Goal: Transaction & Acquisition: Purchase product/service

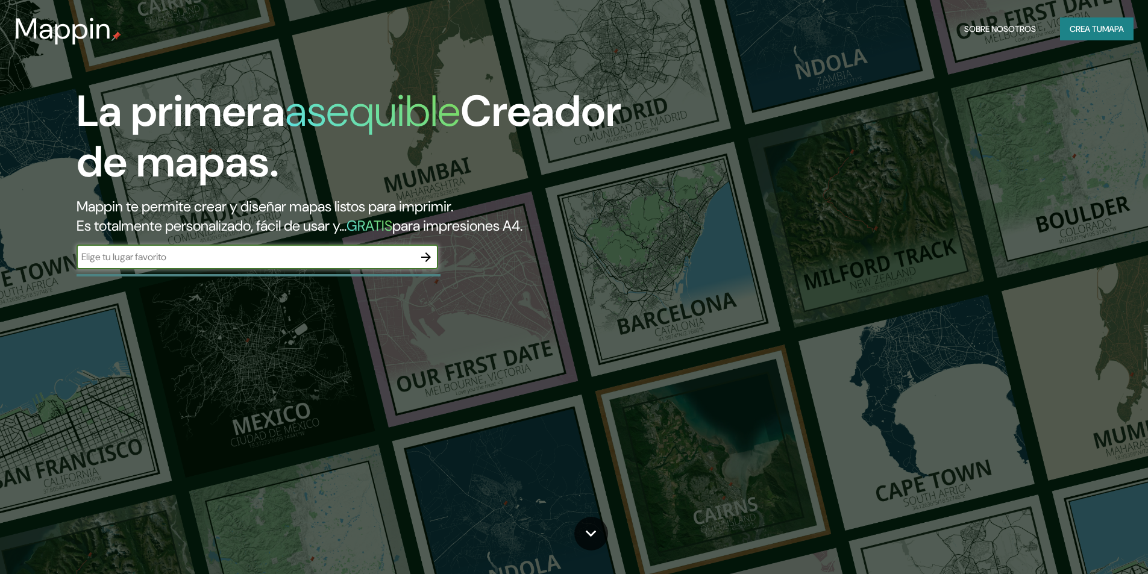
click at [365, 248] on div "​" at bounding box center [258, 257] width 362 height 24
click at [359, 261] on input "text" at bounding box center [245, 257] width 337 height 14
type input "lebrija"
click at [424, 257] on icon "button" at bounding box center [426, 257] width 10 height 10
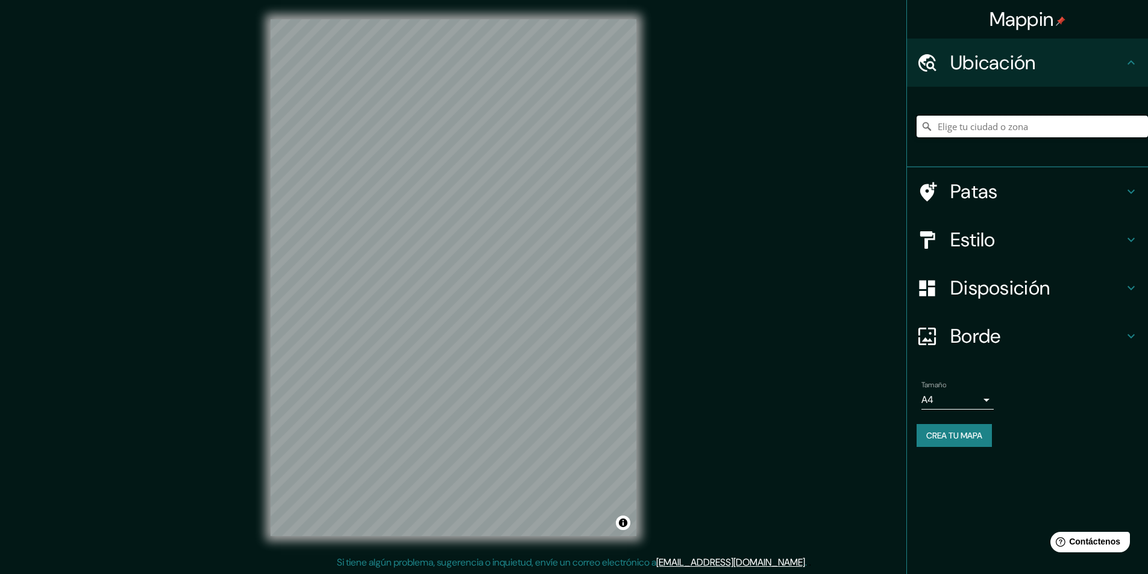
click at [984, 126] on input "Elige tu ciudad o zona" at bounding box center [1032, 127] width 231 height 22
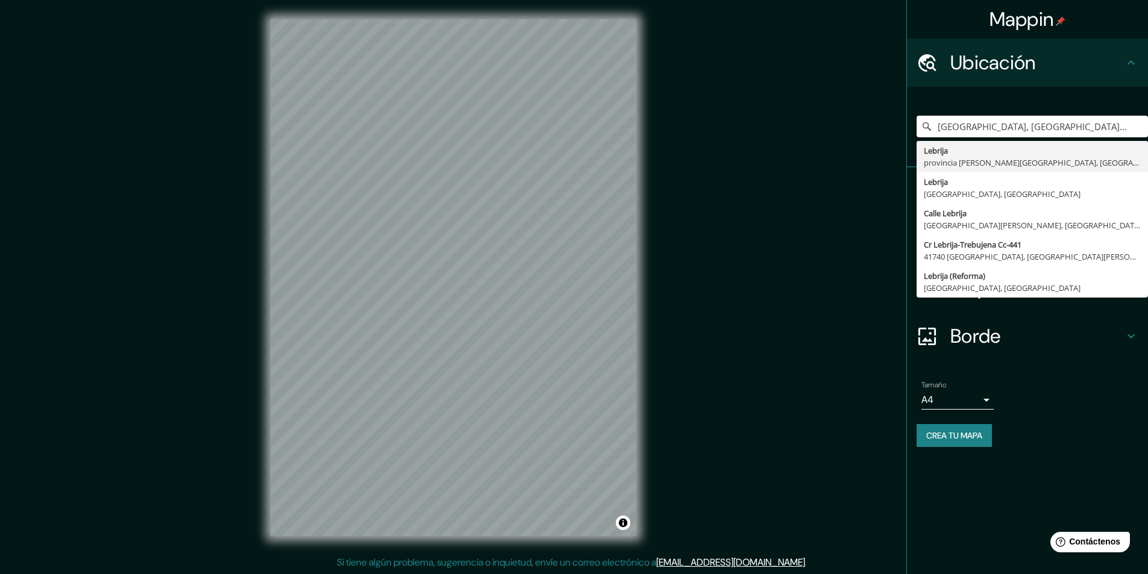
type input "[GEOGRAPHIC_DATA], [GEOGRAPHIC_DATA][PERSON_NAME], [GEOGRAPHIC_DATA]"
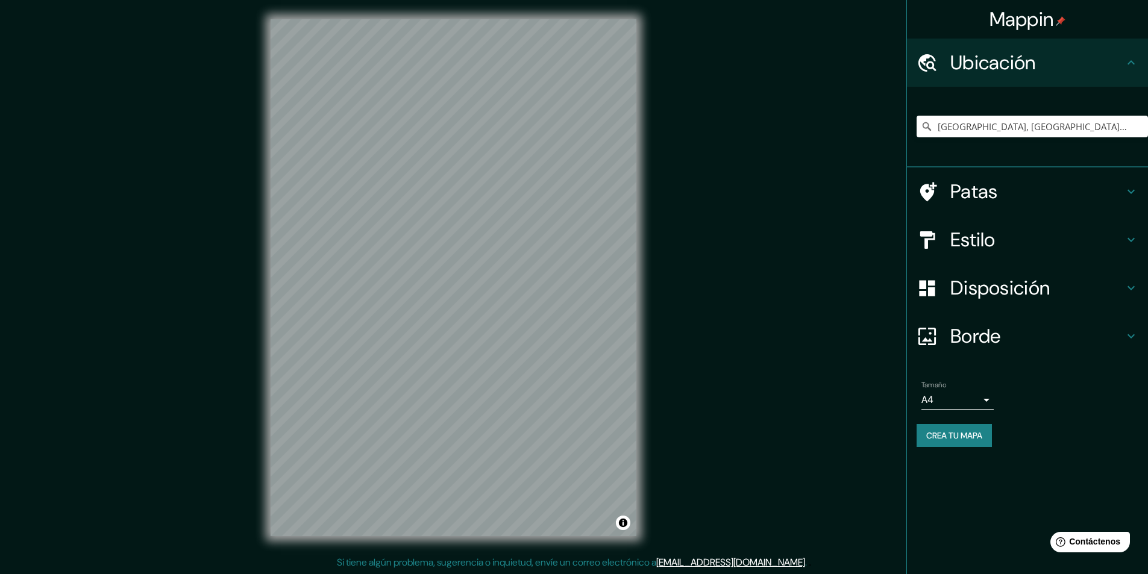
click at [1006, 195] on h4 "Patas" at bounding box center [1037, 192] width 174 height 24
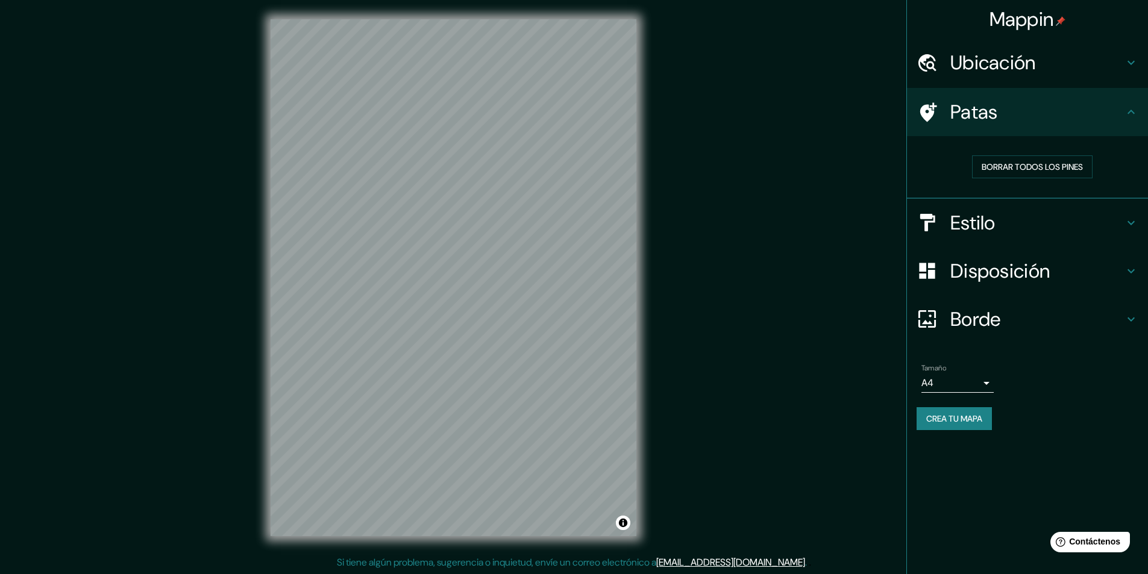
click at [1029, 115] on h4 "Patas" at bounding box center [1037, 112] width 174 height 24
click at [995, 224] on font "Estilo" at bounding box center [972, 222] width 45 height 25
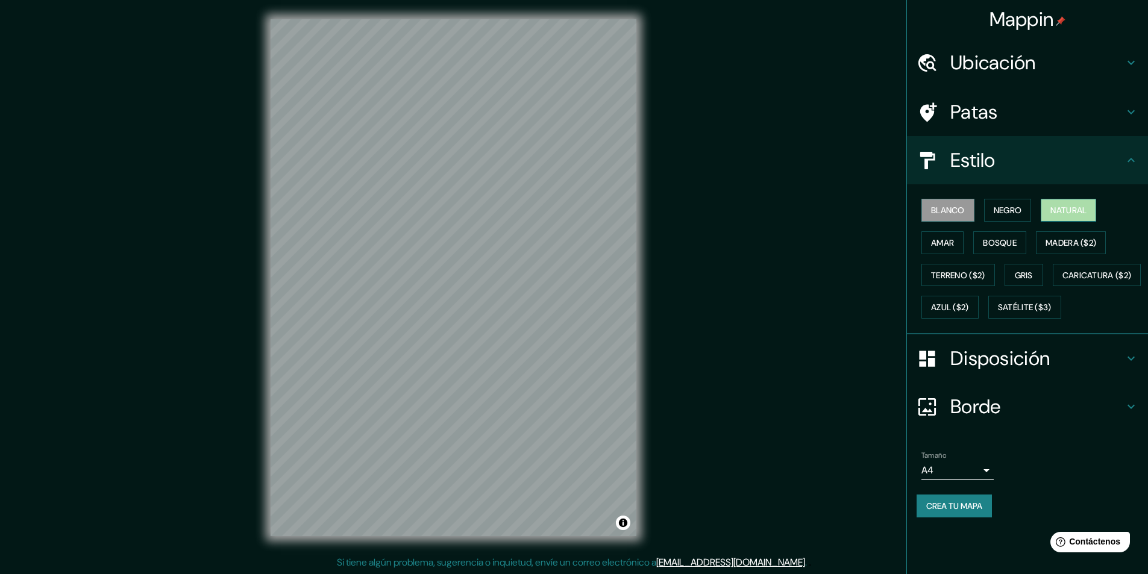
click at [1080, 214] on font "Natural" at bounding box center [1068, 210] width 36 height 11
click at [1084, 245] on font "Madera ($2)" at bounding box center [1070, 242] width 51 height 11
click at [1001, 244] on font "Bosque" at bounding box center [1000, 242] width 34 height 11
click at [1075, 211] on font "Natural" at bounding box center [1068, 210] width 36 height 11
click at [1039, 278] on button "Gris" at bounding box center [1023, 275] width 39 height 23
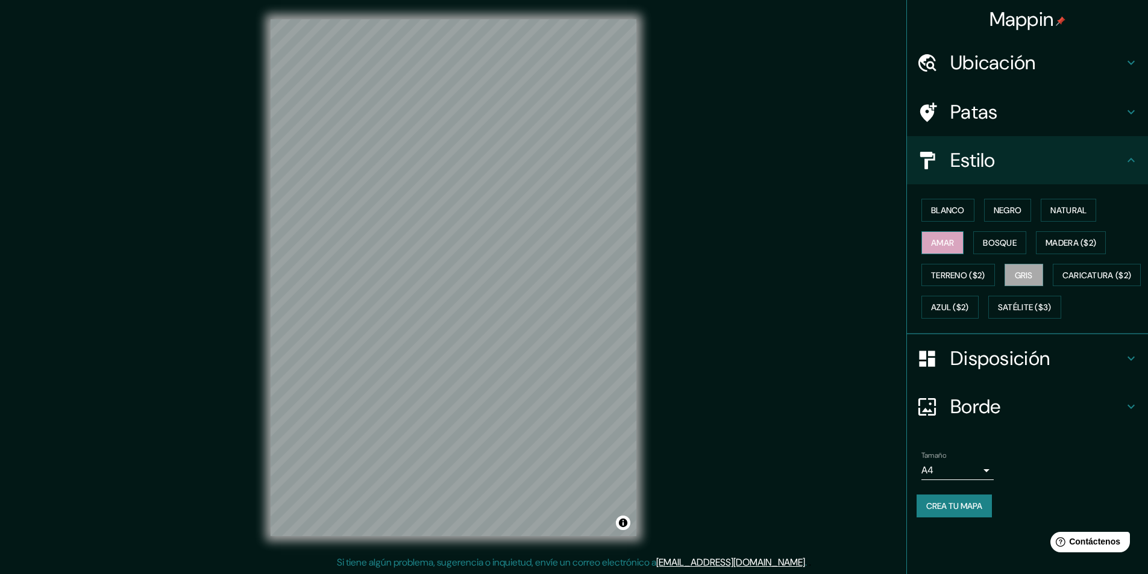
click at [951, 236] on font "Amar" at bounding box center [942, 243] width 23 height 16
